Goal: Navigation & Orientation: Find specific page/section

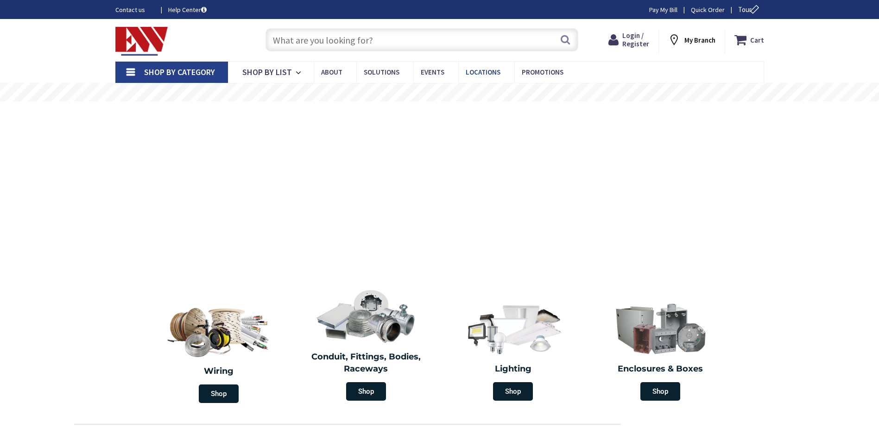
click at [479, 71] on span "Locations" at bounding box center [483, 72] width 35 height 9
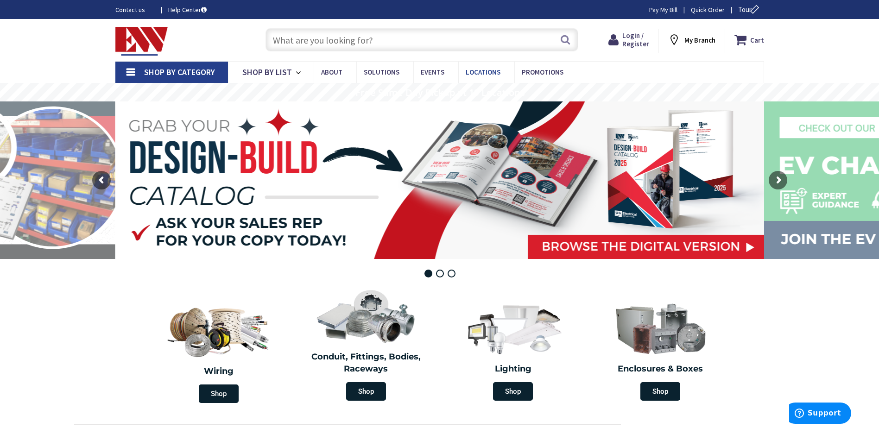
click at [479, 71] on span "Locations" at bounding box center [483, 72] width 35 height 9
click at [480, 70] on span "Locations" at bounding box center [483, 72] width 35 height 9
click at [481, 70] on span "Locations" at bounding box center [483, 72] width 35 height 9
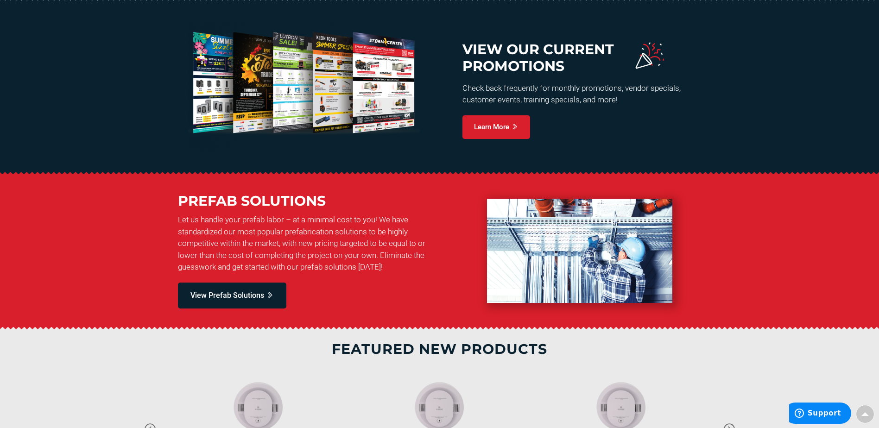
scroll to position [603, 0]
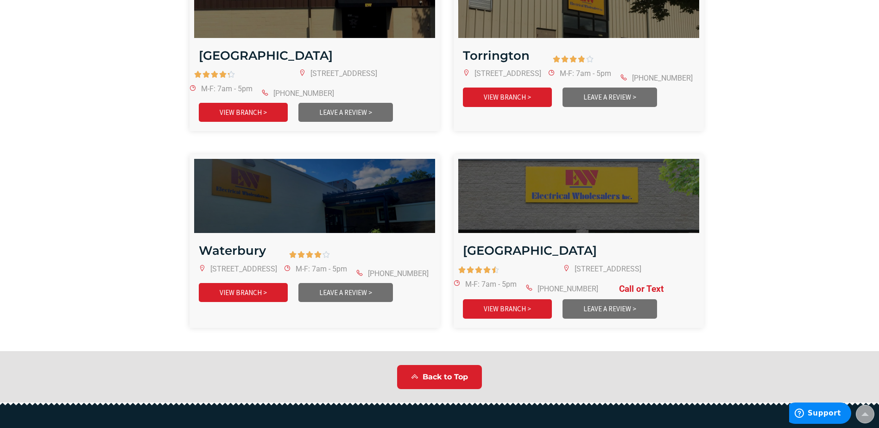
scroll to position [1993, 0]
